Goal: Navigation & Orientation: Find specific page/section

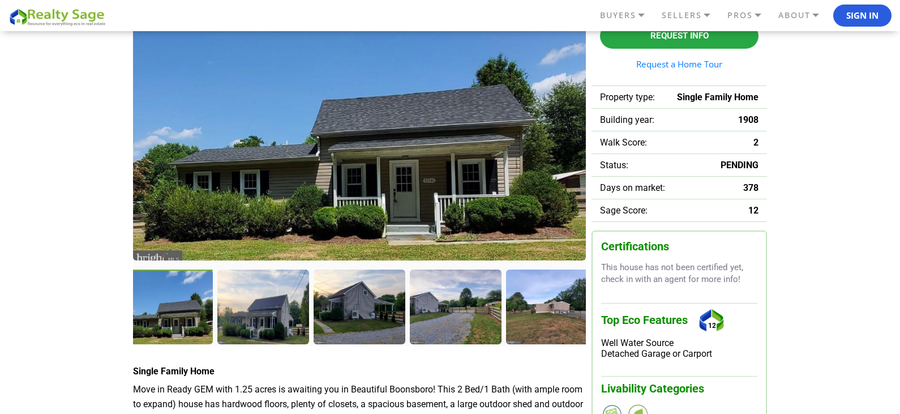
scroll to position [170, 0]
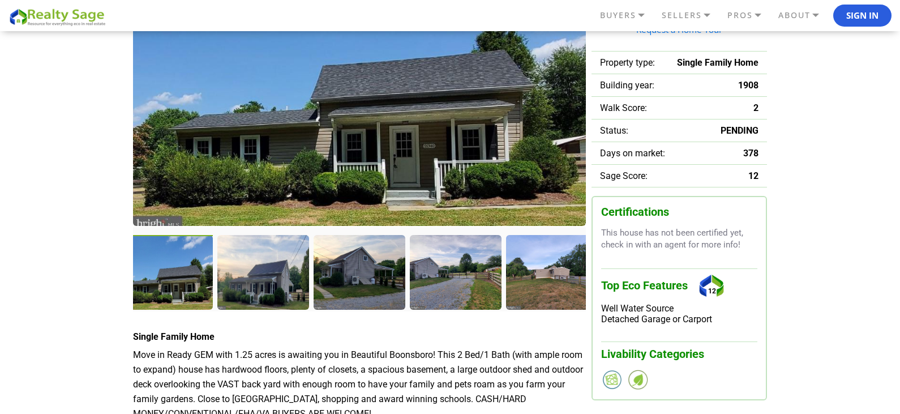
click at [412, 150] on img at bounding box center [359, 80] width 453 height 292
click at [177, 286] on div at bounding box center [168, 273] width 94 height 77
click at [556, 279] on div at bounding box center [553, 273] width 94 height 77
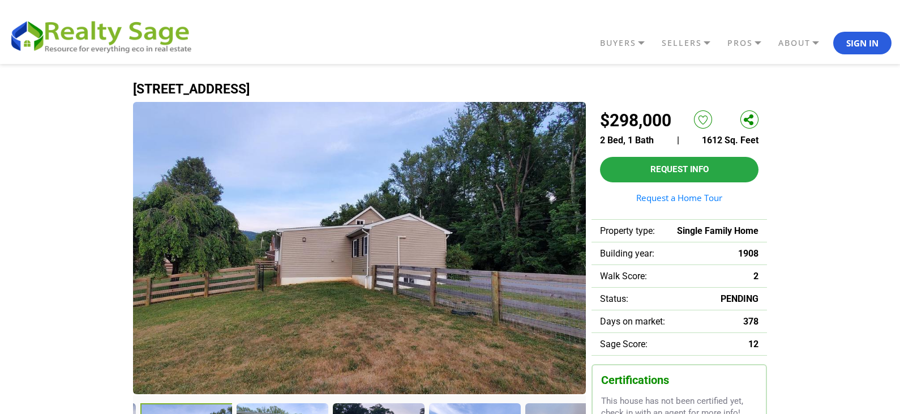
scroll to position [0, 0]
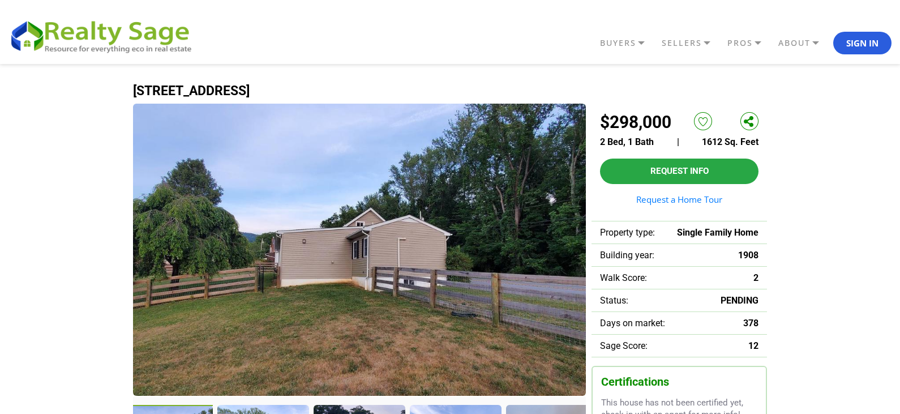
click at [574, 261] on img at bounding box center [359, 250] width 453 height 292
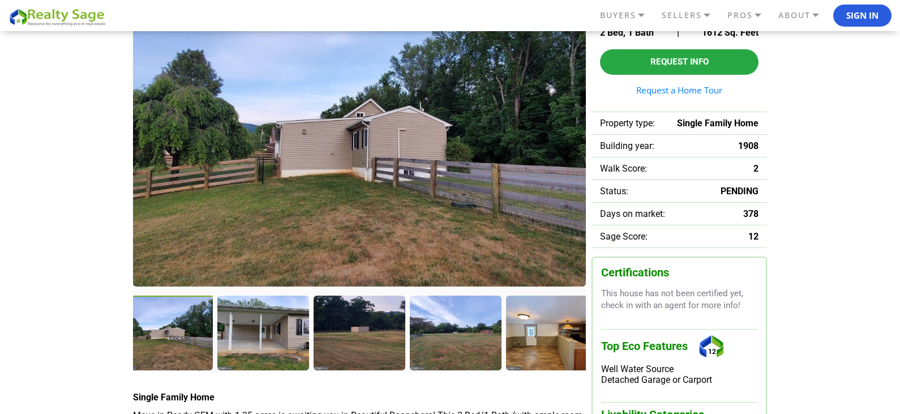
scroll to position [113, 0]
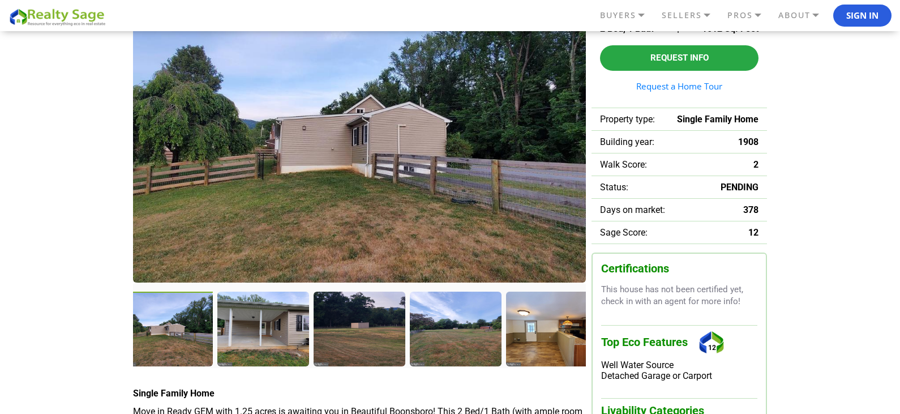
click at [186, 333] on div at bounding box center [168, 329] width 94 height 77
click at [558, 343] on div at bounding box center [553, 329] width 94 height 77
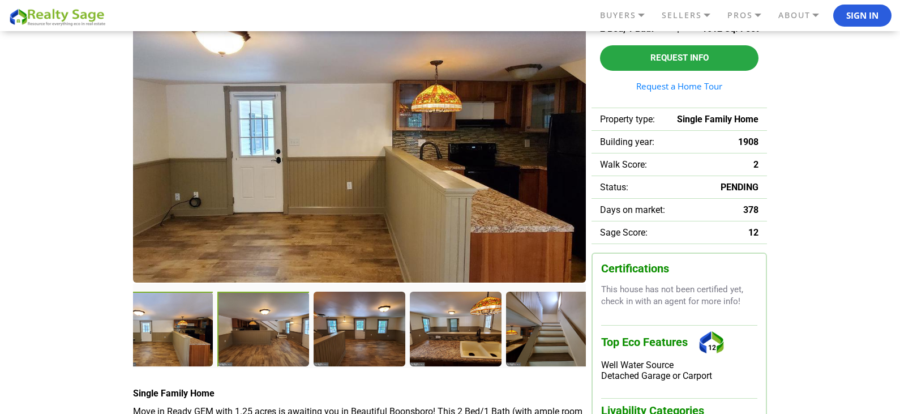
click at [257, 325] on div at bounding box center [264, 329] width 94 height 77
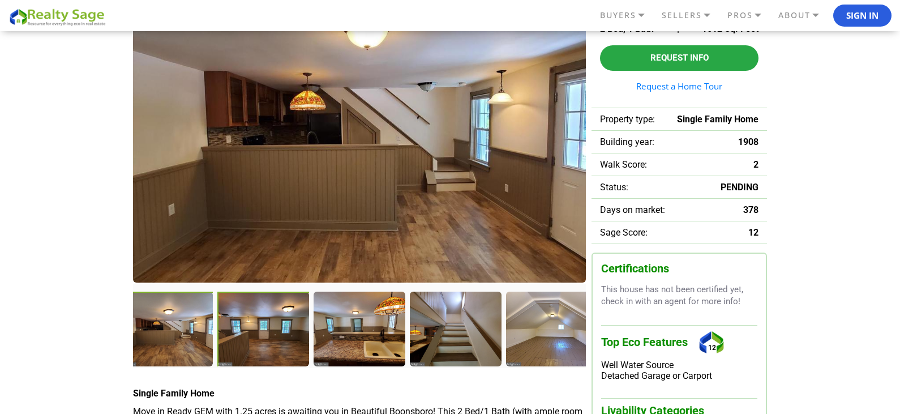
click at [269, 325] on div at bounding box center [264, 329] width 94 height 77
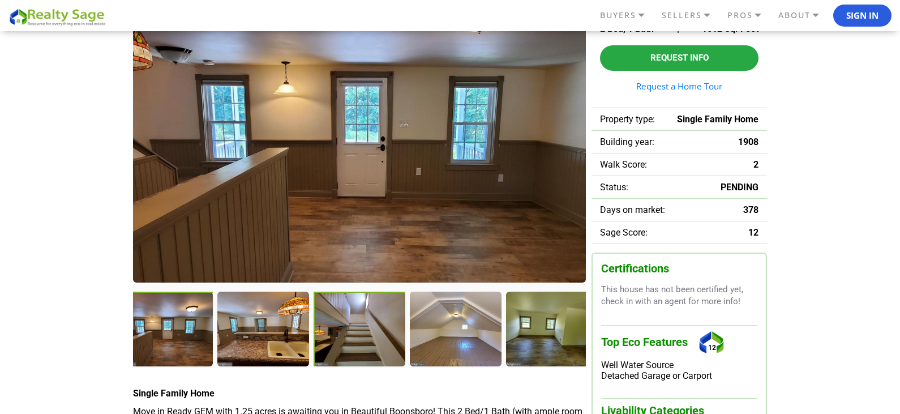
click at [349, 325] on div at bounding box center [360, 329] width 94 height 77
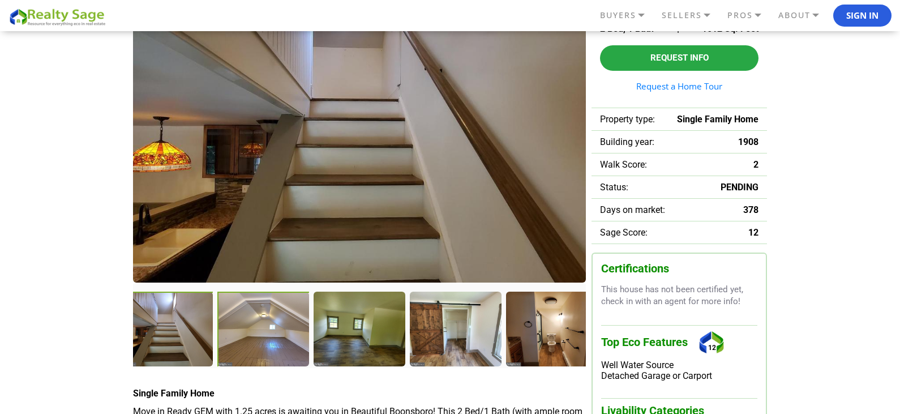
click at [259, 316] on div at bounding box center [264, 329] width 94 height 77
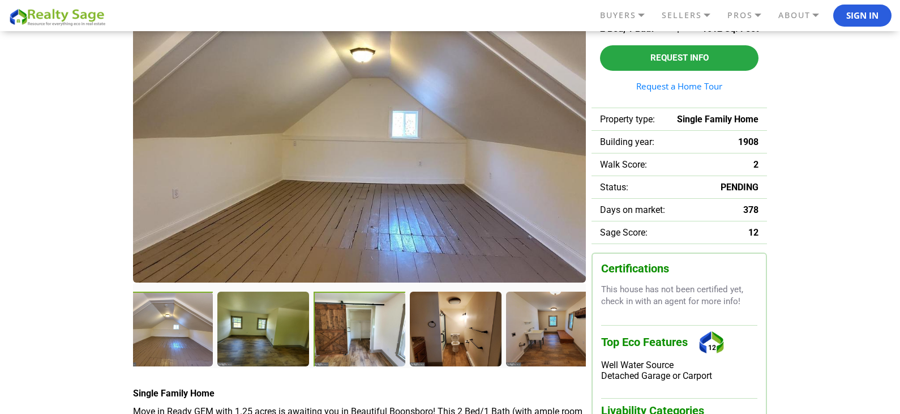
click at [360, 324] on div at bounding box center [360, 329] width 94 height 77
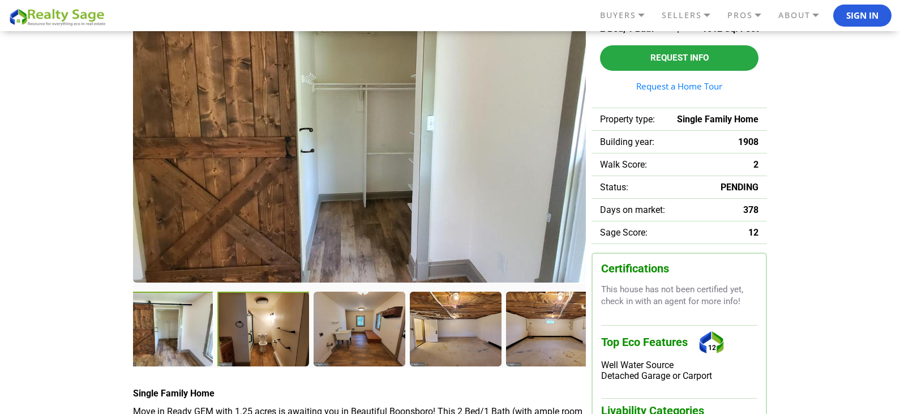
click at [274, 333] on div at bounding box center [264, 329] width 94 height 77
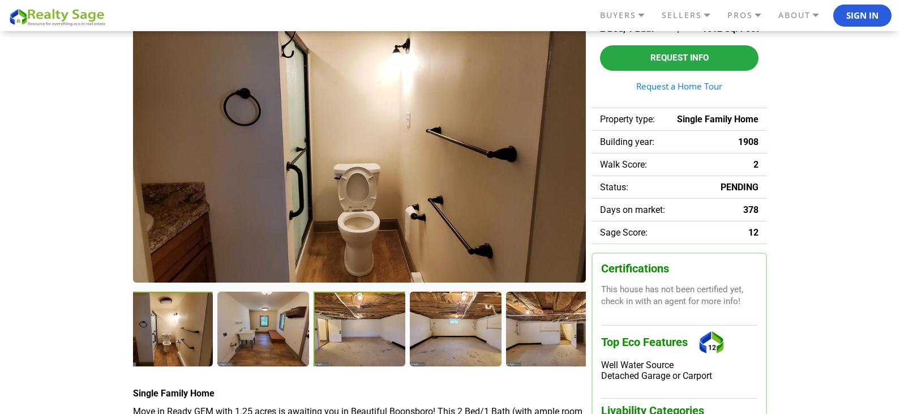
click at [350, 332] on div at bounding box center [360, 329] width 94 height 77
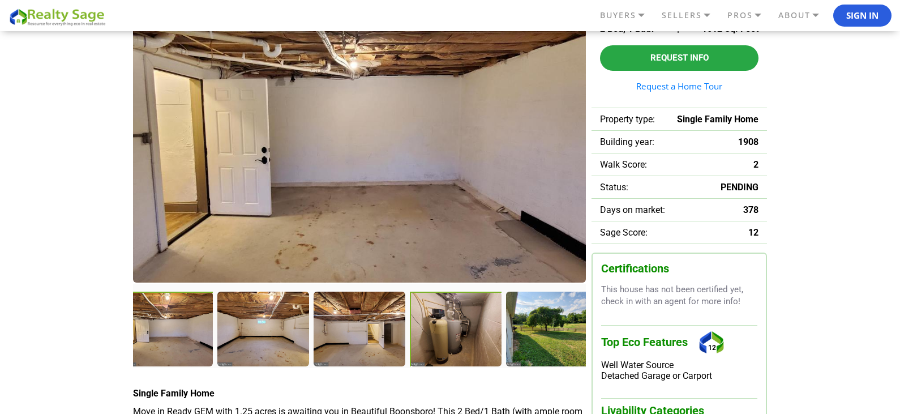
click at [423, 327] on div at bounding box center [457, 329] width 94 height 77
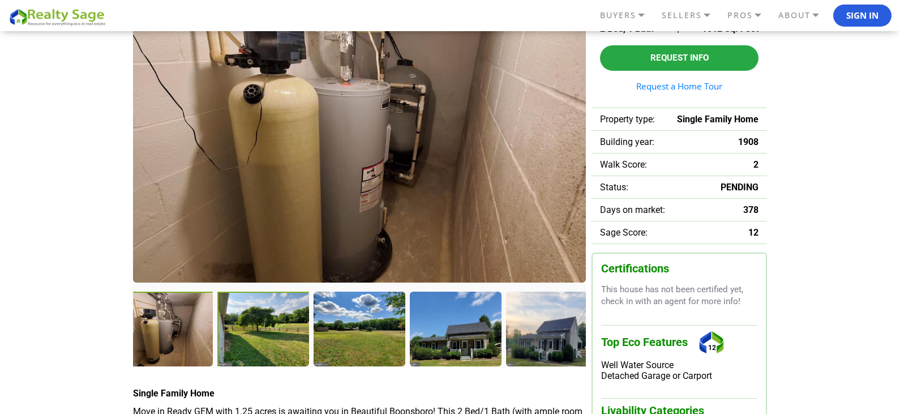
click at [272, 325] on div at bounding box center [264, 329] width 94 height 77
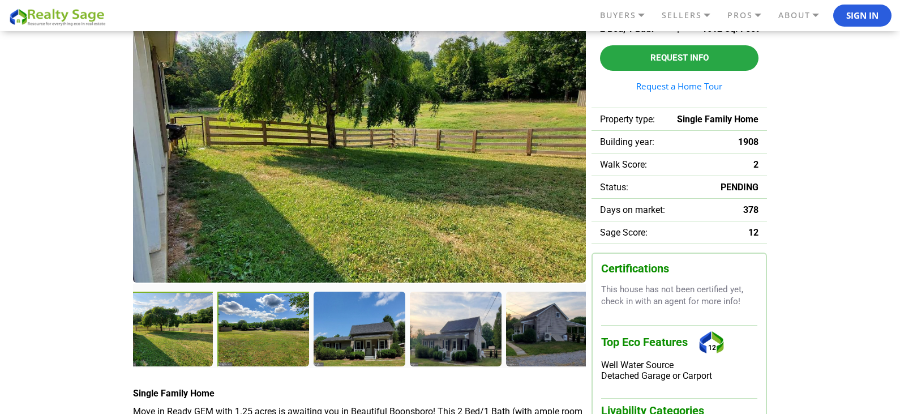
click at [276, 324] on div at bounding box center [264, 329] width 94 height 77
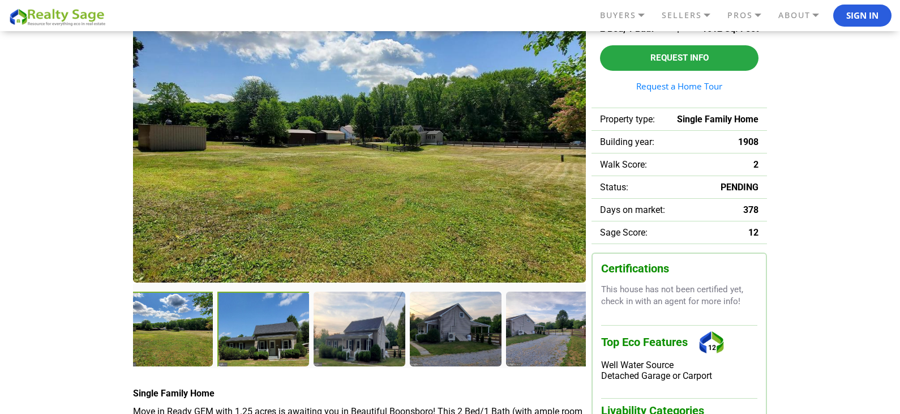
click at [276, 324] on div at bounding box center [264, 329] width 94 height 77
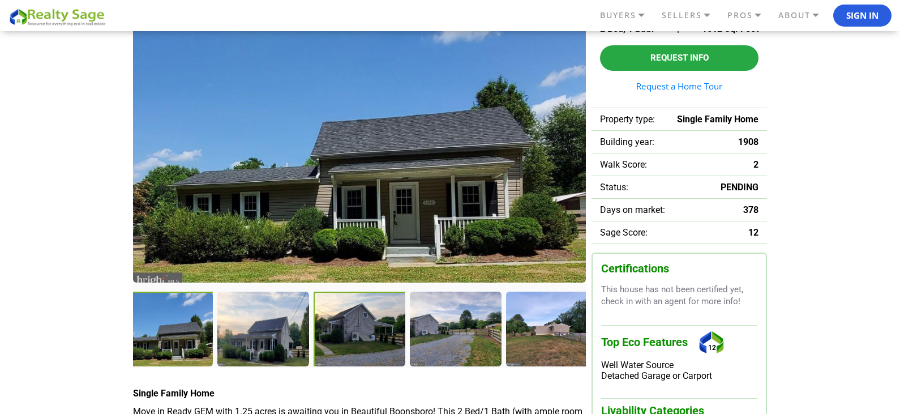
click at [367, 321] on div at bounding box center [360, 329] width 94 height 77
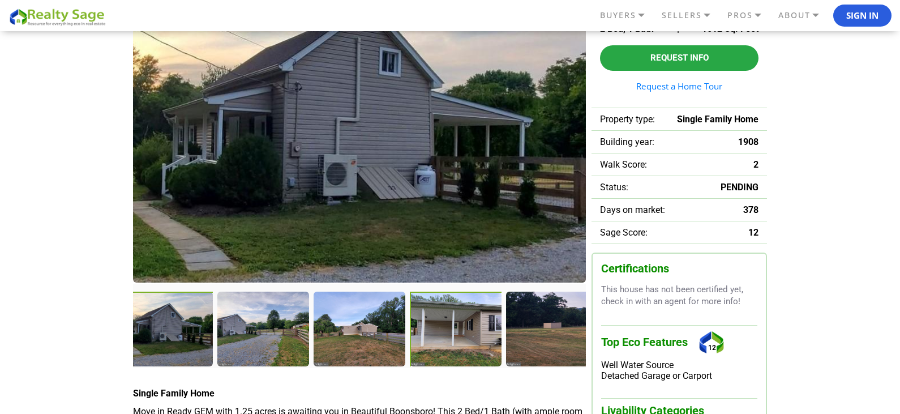
click at [443, 320] on div at bounding box center [457, 329] width 94 height 77
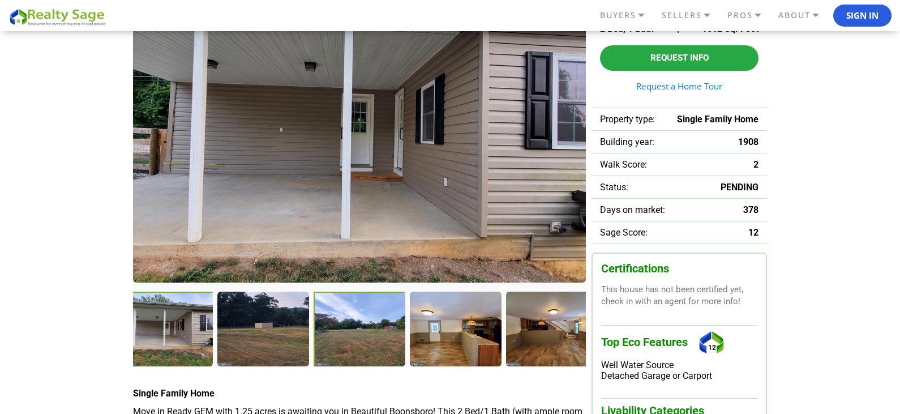
click at [350, 325] on div at bounding box center [360, 329] width 94 height 77
